Goal: Find specific page/section: Find specific page/section

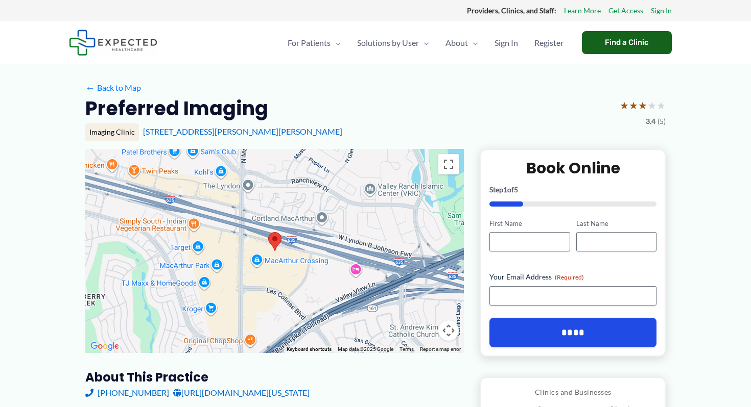
click at [625, 45] on div "Find a Clinic" at bounding box center [627, 42] width 90 height 23
click at [590, 9] on link "Learn More" at bounding box center [582, 10] width 37 height 13
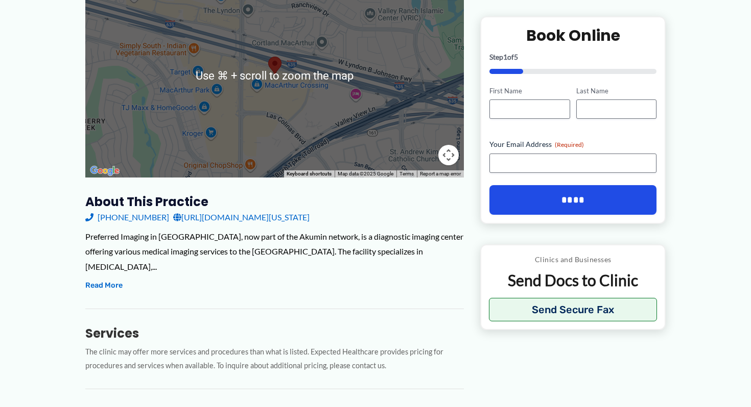
scroll to position [196, 0]
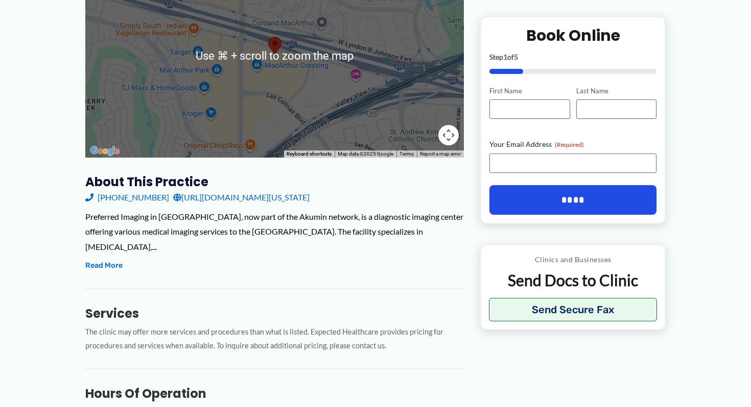
click at [309, 198] on link "[URL][DOMAIN_NAME][US_STATE]" at bounding box center [241, 197] width 136 height 15
